Goal: Use online tool/utility: Utilize a website feature to perform a specific function

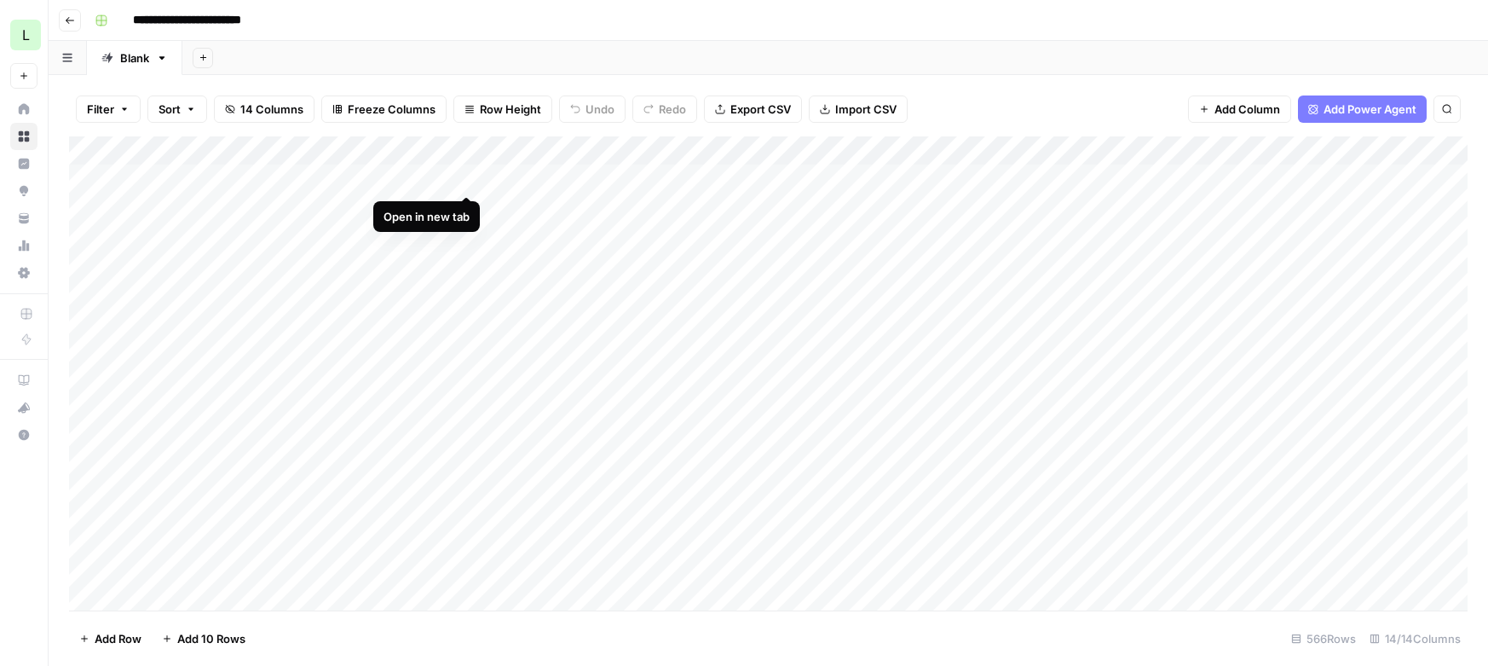
click at [463, 176] on div "Add Column" at bounding box center [768, 373] width 1399 height 474
click at [466, 205] on div "Add Column" at bounding box center [768, 373] width 1399 height 474
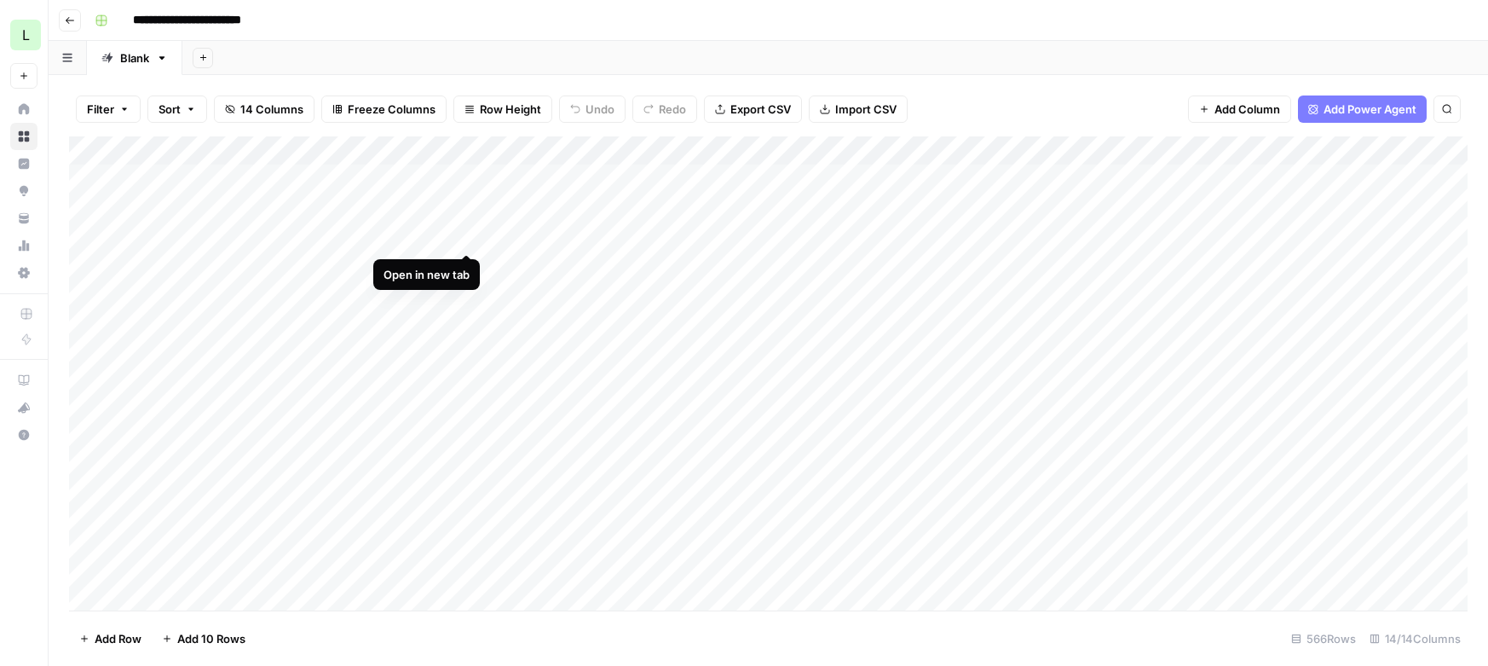
click at [463, 234] on div "Add Column" at bounding box center [768, 373] width 1399 height 474
click at [288, 264] on div "Add Column" at bounding box center [768, 373] width 1399 height 474
click at [470, 265] on div "Add Column" at bounding box center [768, 373] width 1399 height 474
click at [331, 295] on div "Add Column" at bounding box center [768, 373] width 1399 height 474
click at [468, 293] on div "Add Column" at bounding box center [768, 373] width 1399 height 474
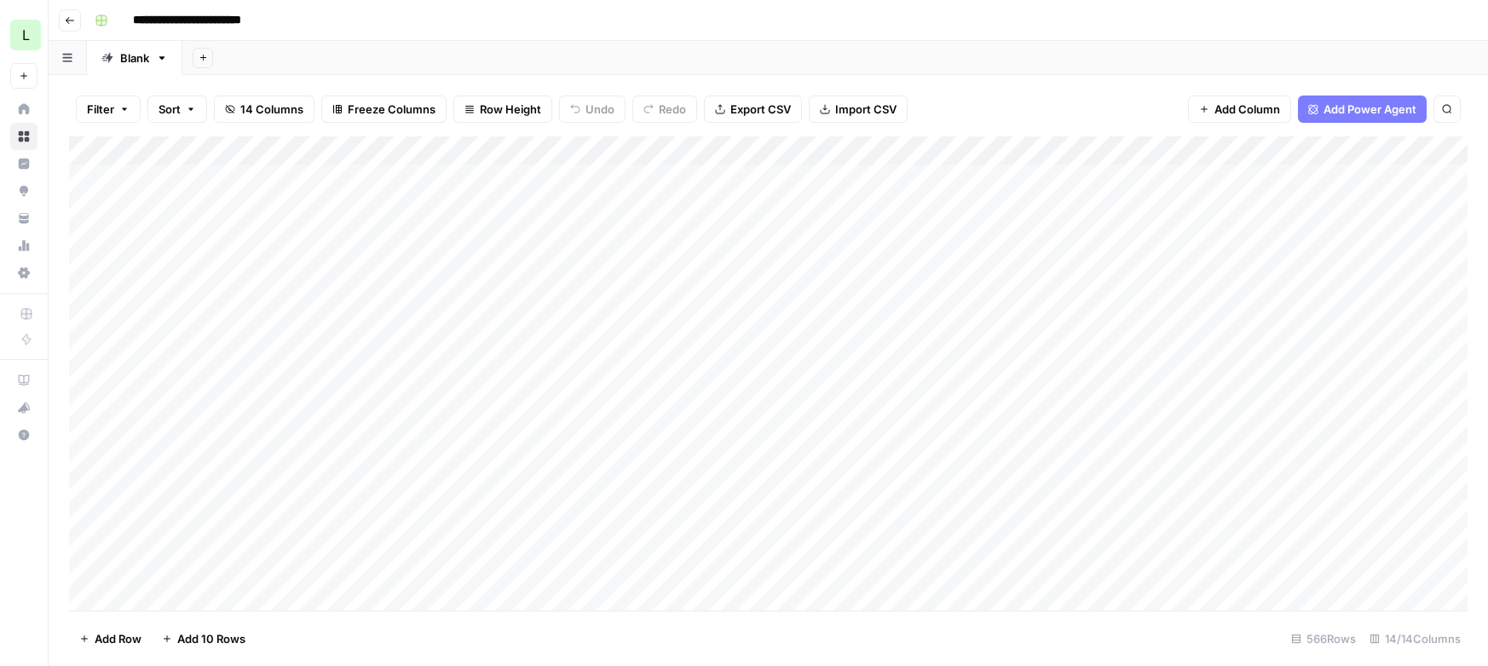
click at [340, 320] on div "Add Column" at bounding box center [768, 373] width 1399 height 474
click at [466, 321] on div "Add Column" at bounding box center [768, 373] width 1399 height 474
click at [461, 351] on div "Add Column" at bounding box center [768, 373] width 1399 height 474
click at [465, 380] on div "Add Column" at bounding box center [768, 373] width 1399 height 474
click at [468, 412] on div "Add Column" at bounding box center [768, 373] width 1399 height 474
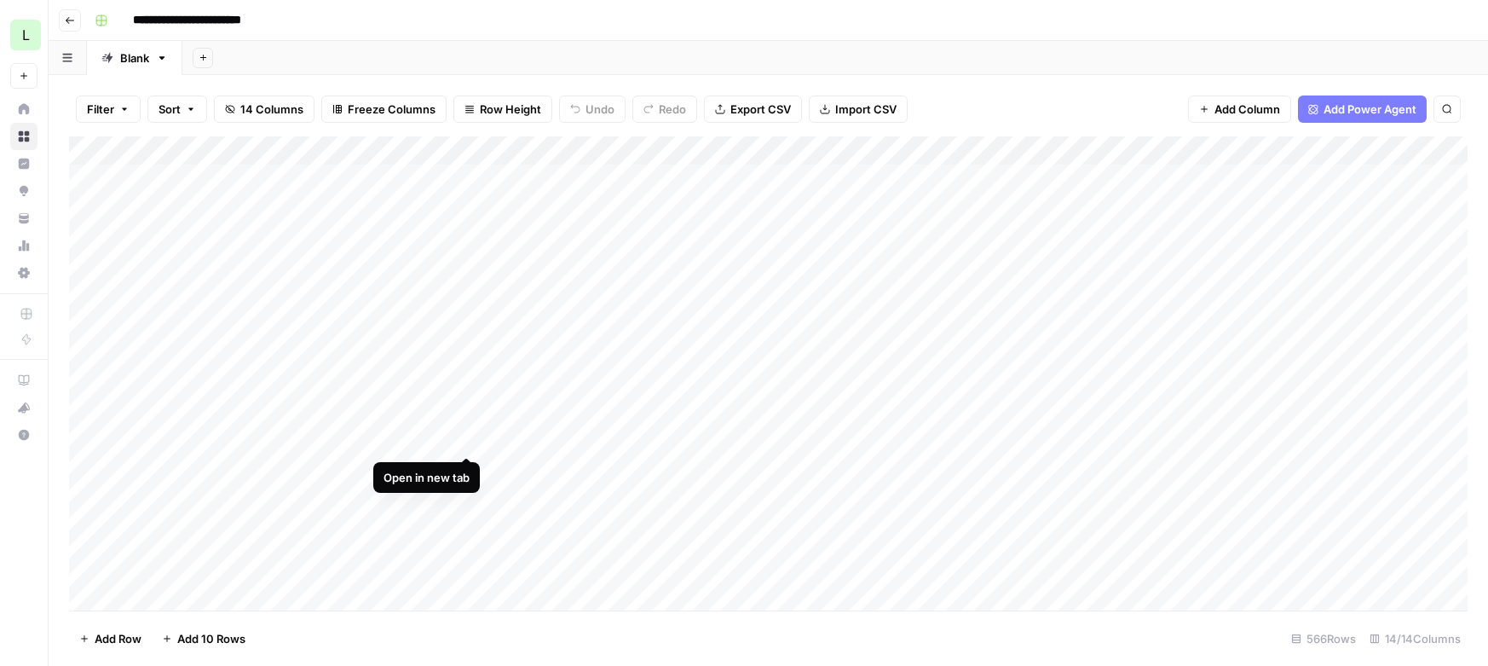
click at [467, 436] on div "Add Column" at bounding box center [768, 373] width 1399 height 474
